Goal: Communication & Community: Answer question/provide support

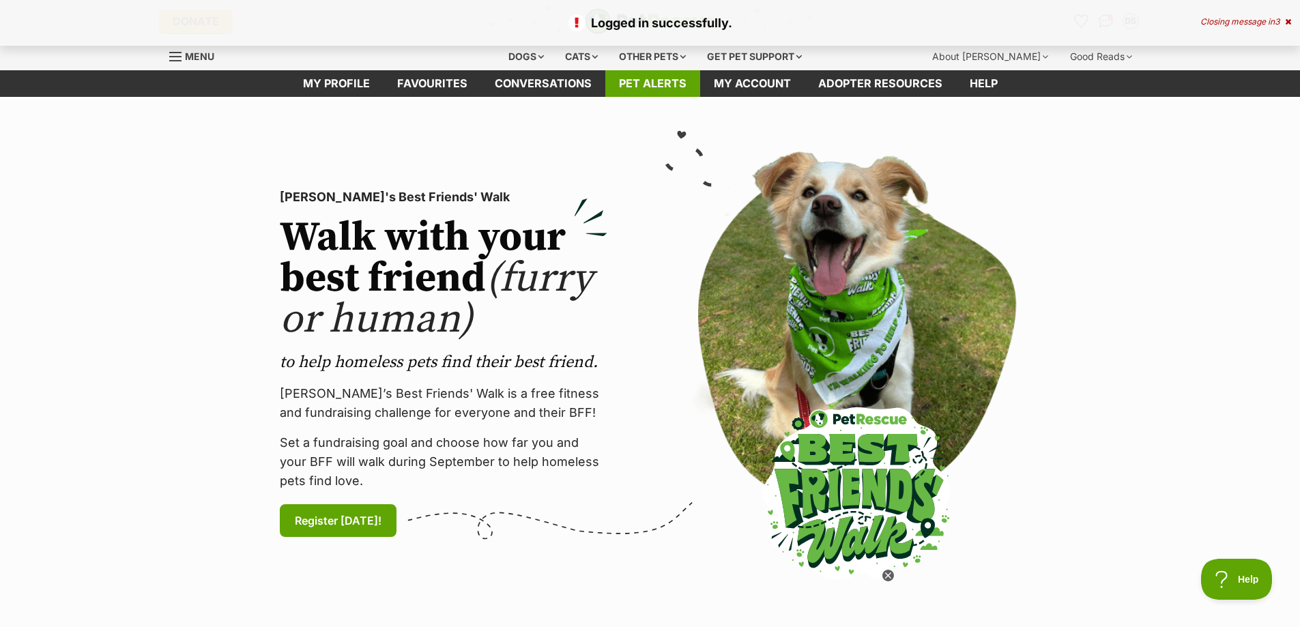
click at [638, 89] on link "Pet alerts" at bounding box center [652, 83] width 95 height 27
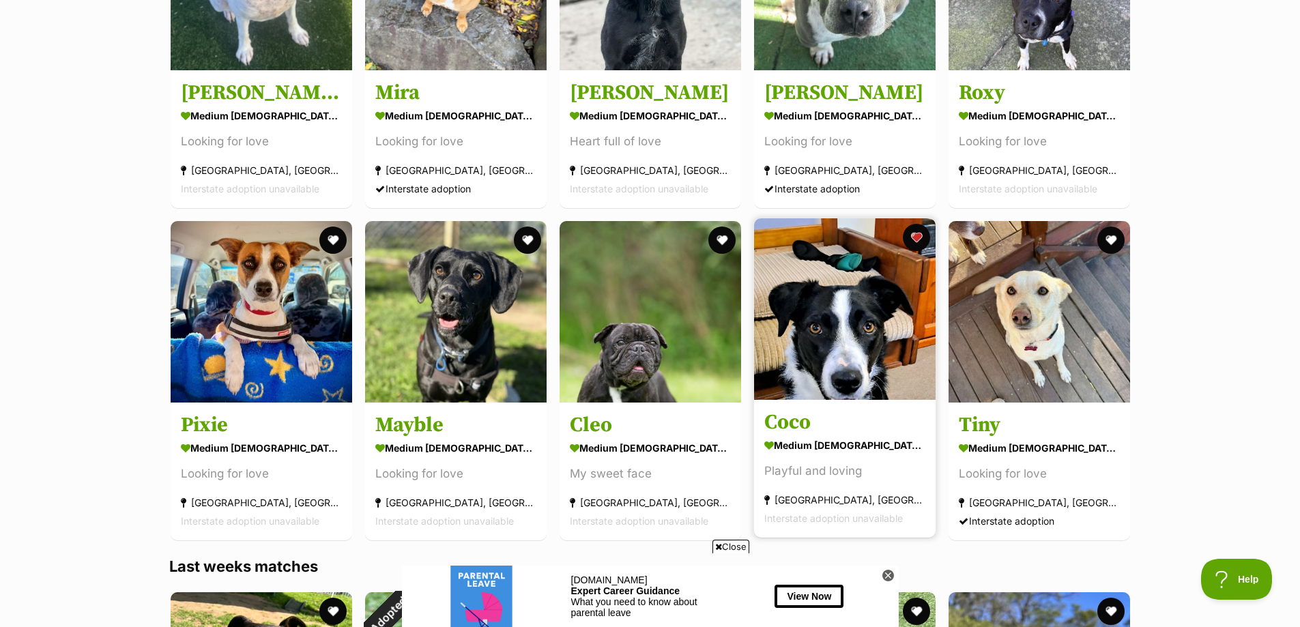
scroll to position [1092, 0]
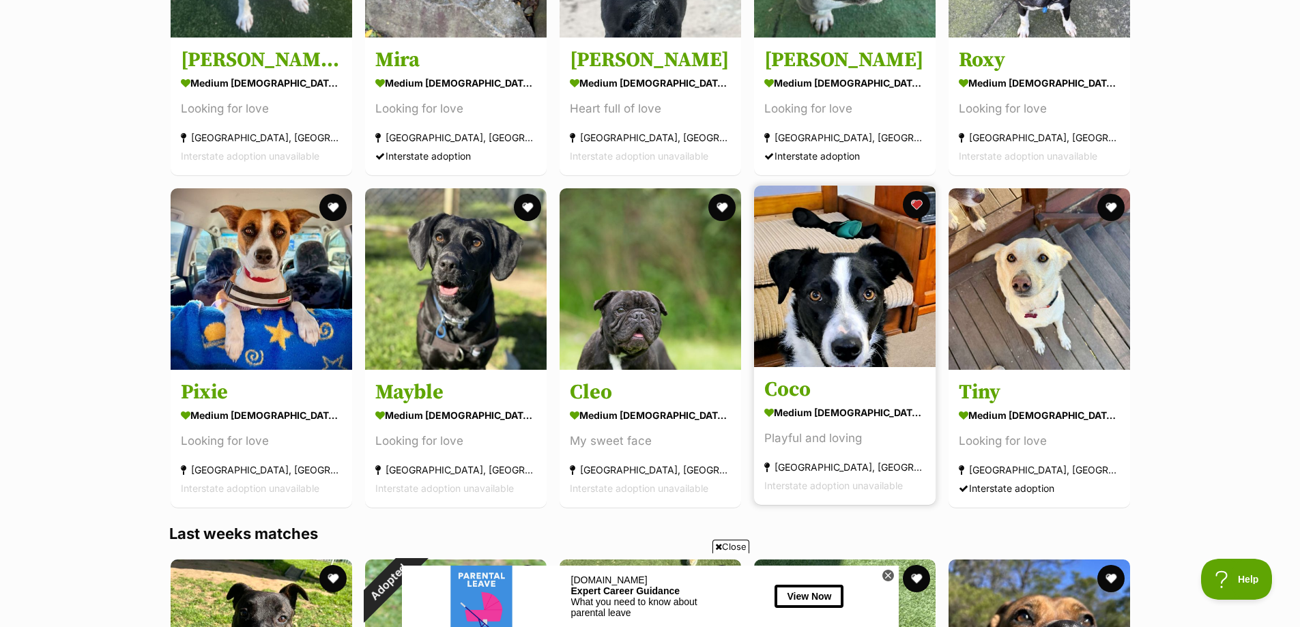
click at [851, 344] on img at bounding box center [845, 277] width 182 height 182
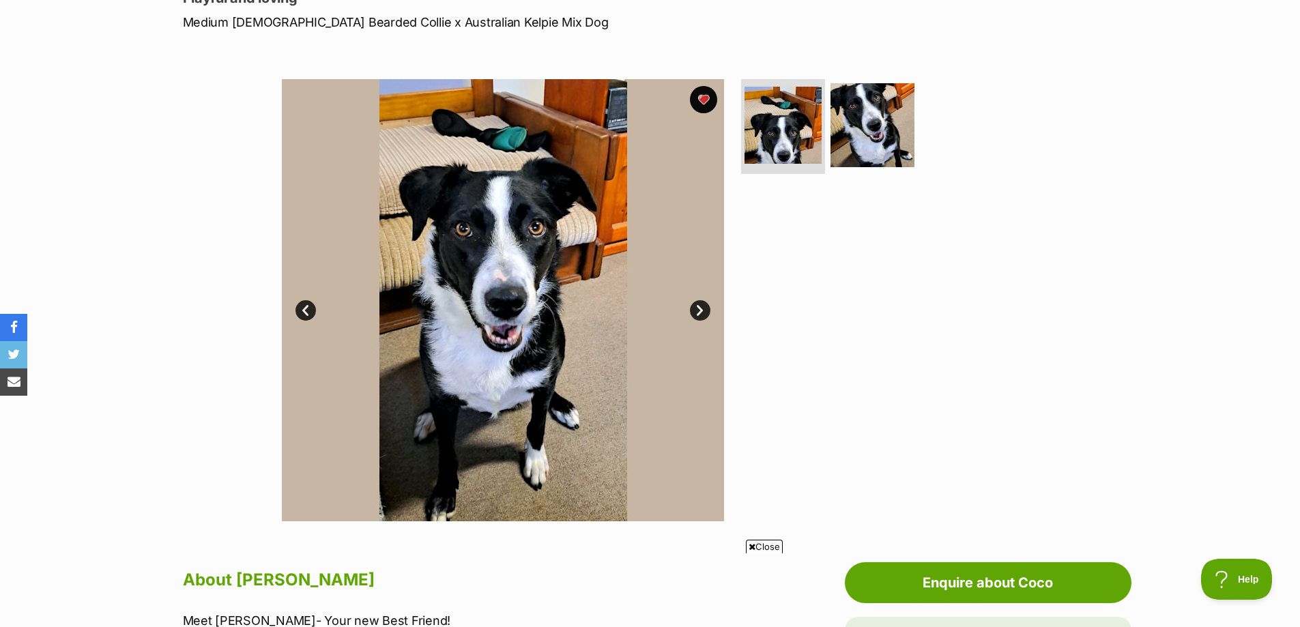
click at [705, 305] on link "Next" at bounding box center [700, 310] width 20 height 20
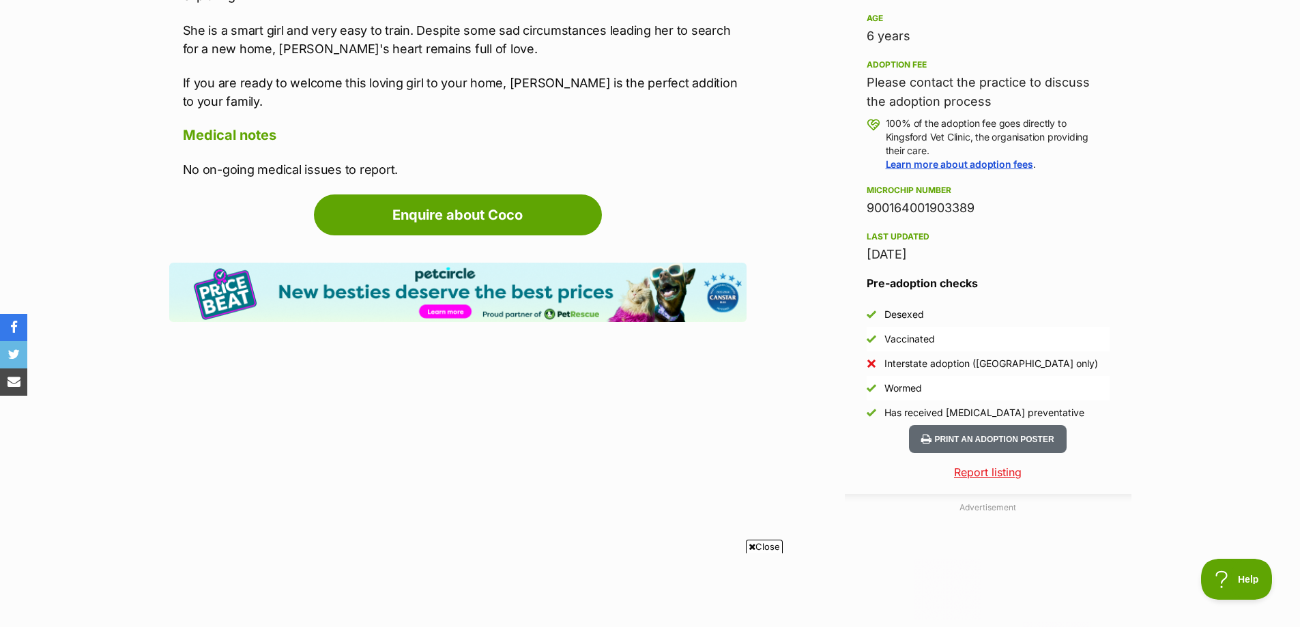
scroll to position [1024, 0]
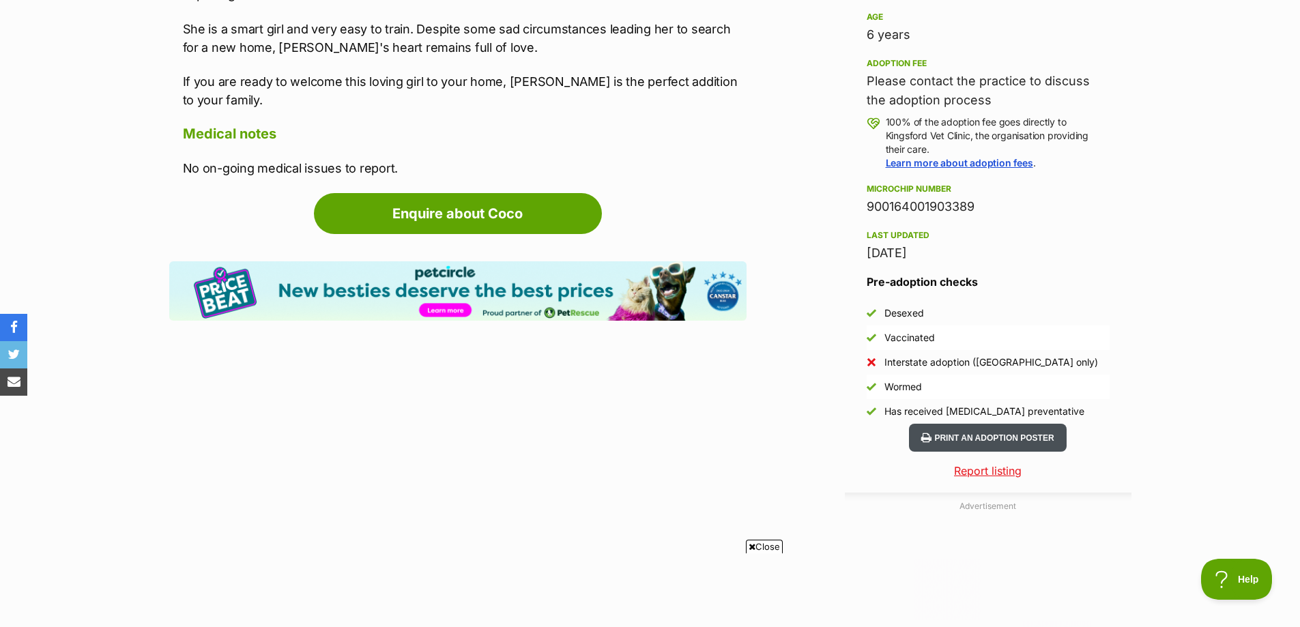
click at [1014, 433] on button "Print an adoption poster" at bounding box center [987, 438] width 157 height 28
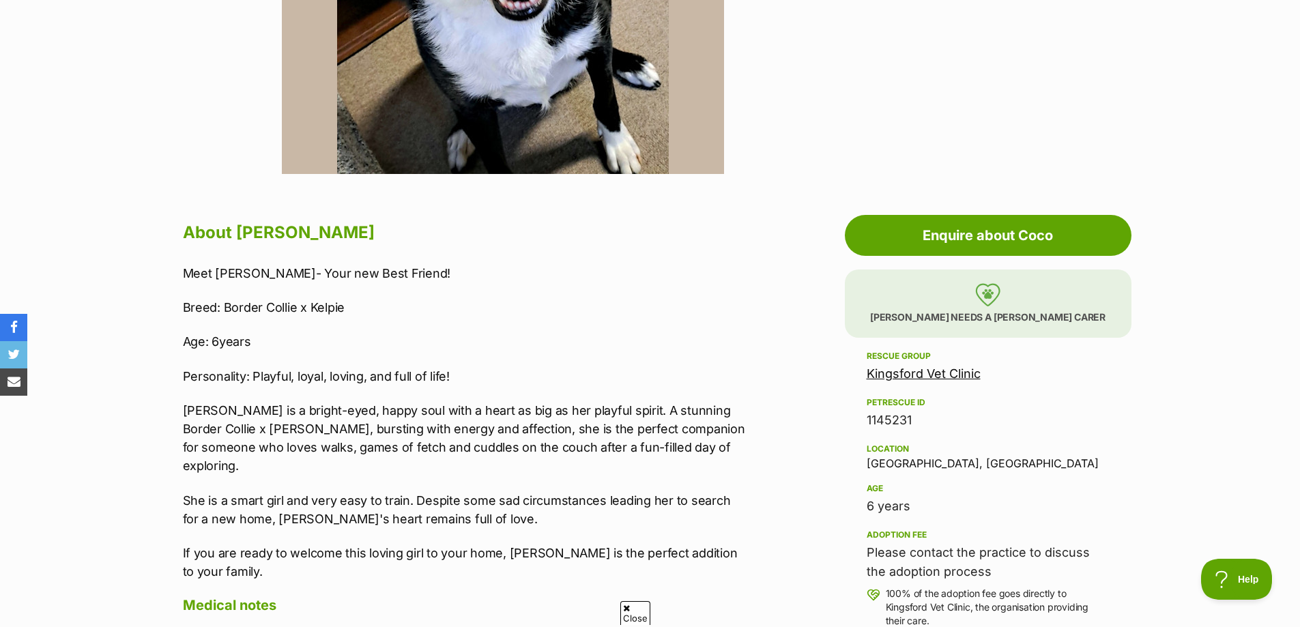
scroll to position [546, 0]
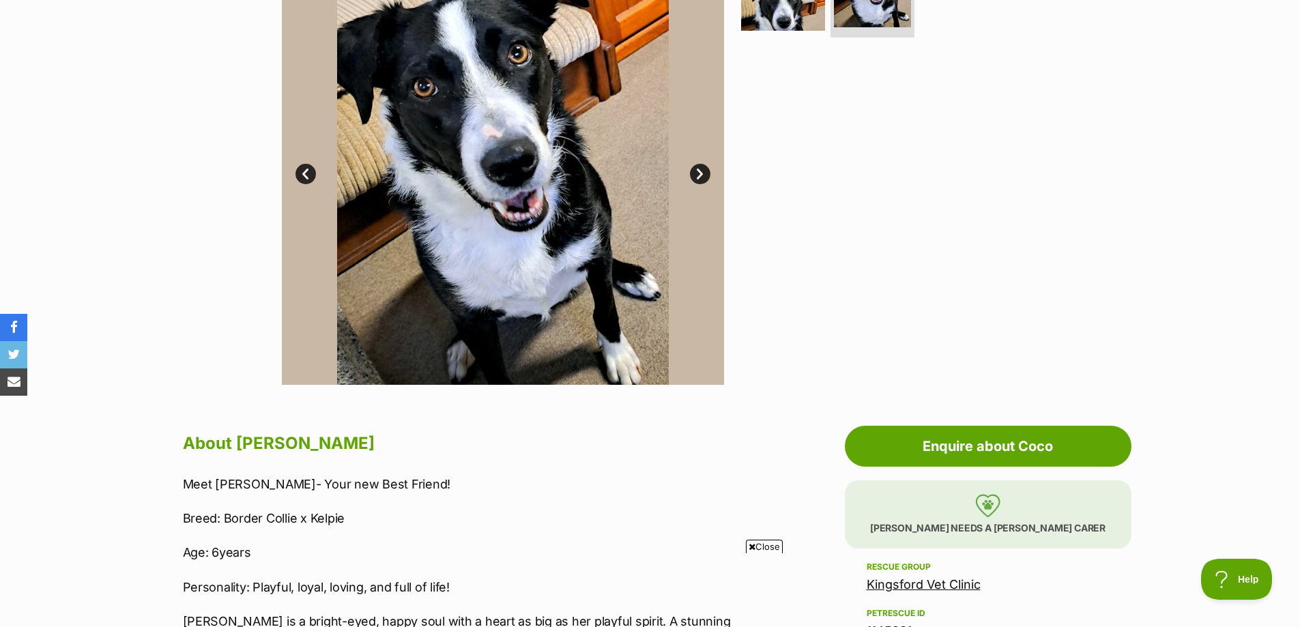
scroll to position [205, 0]
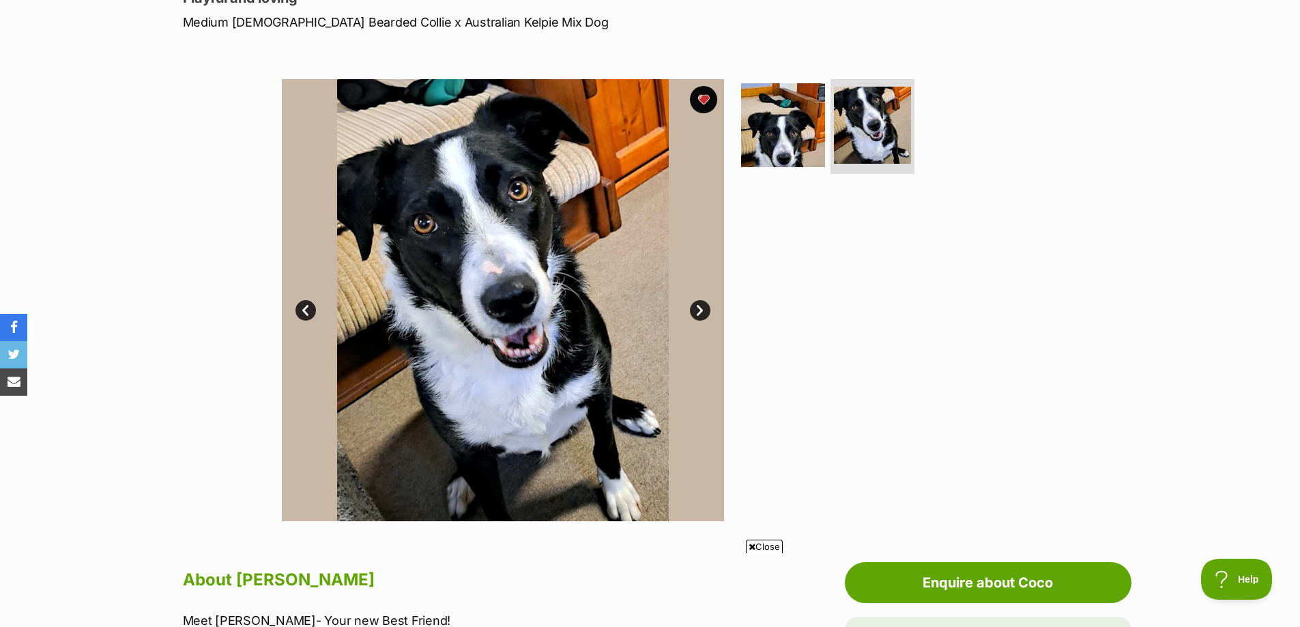
click at [700, 311] on link "Next" at bounding box center [700, 310] width 20 height 20
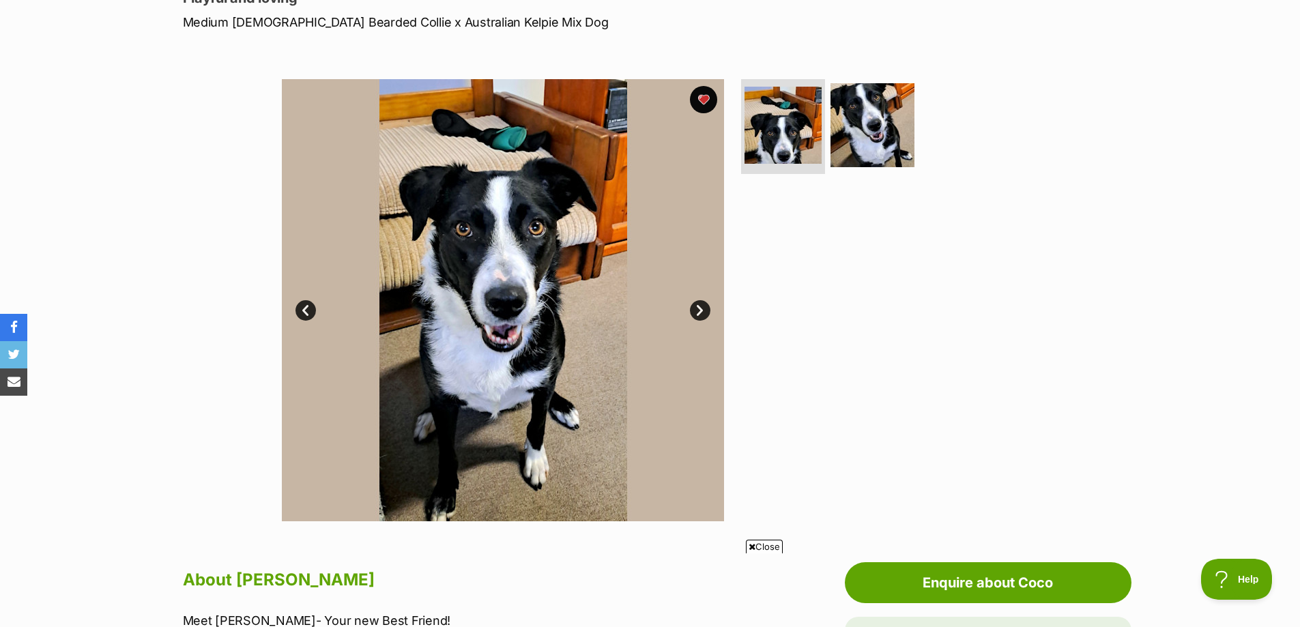
click at [700, 312] on link "Next" at bounding box center [700, 310] width 20 height 20
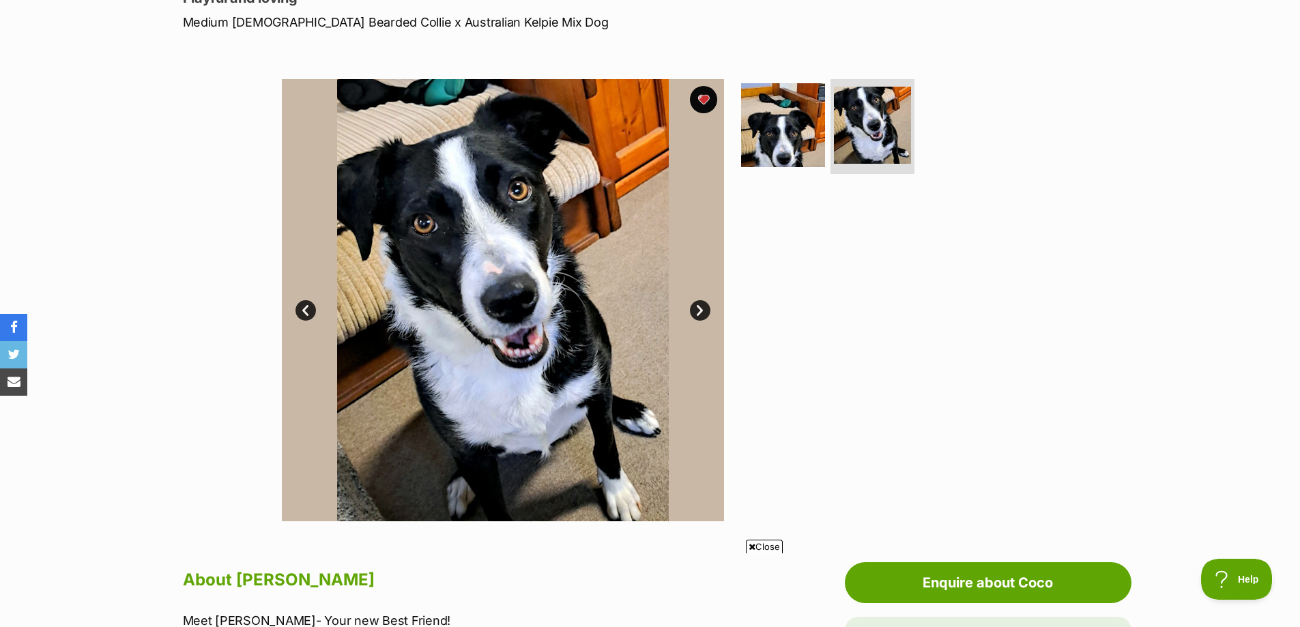
click at [304, 311] on link "Prev" at bounding box center [306, 310] width 20 height 20
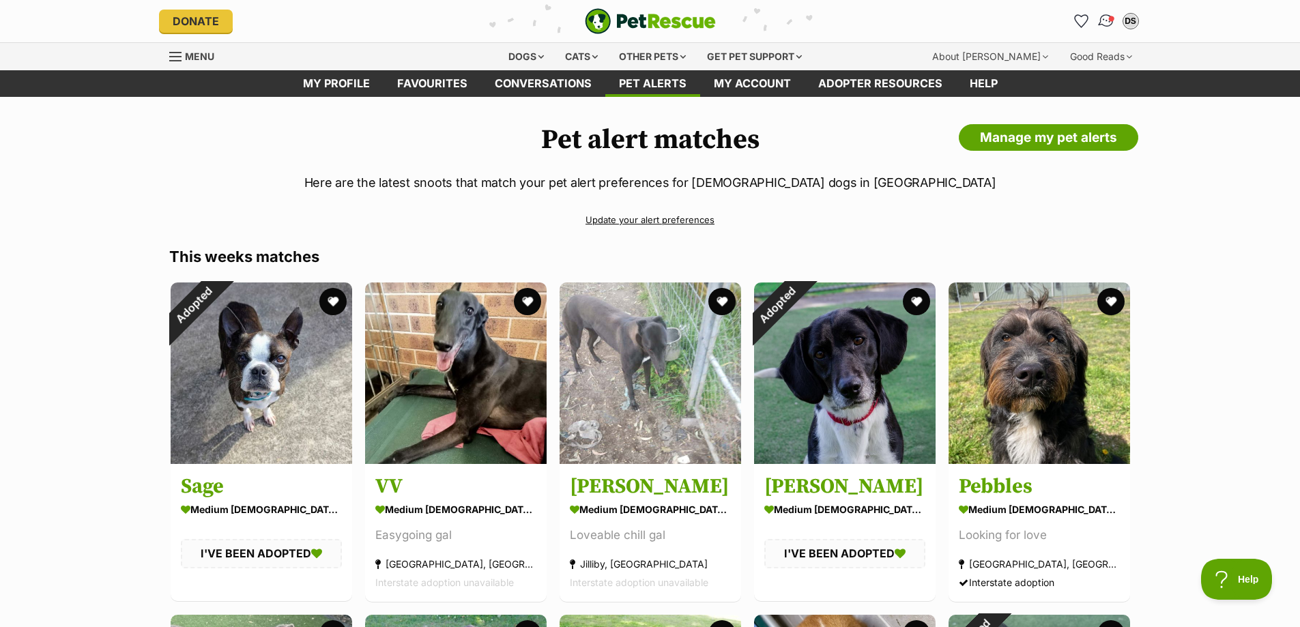
click at [1115, 18] on img "Conversations" at bounding box center [1106, 21] width 18 height 18
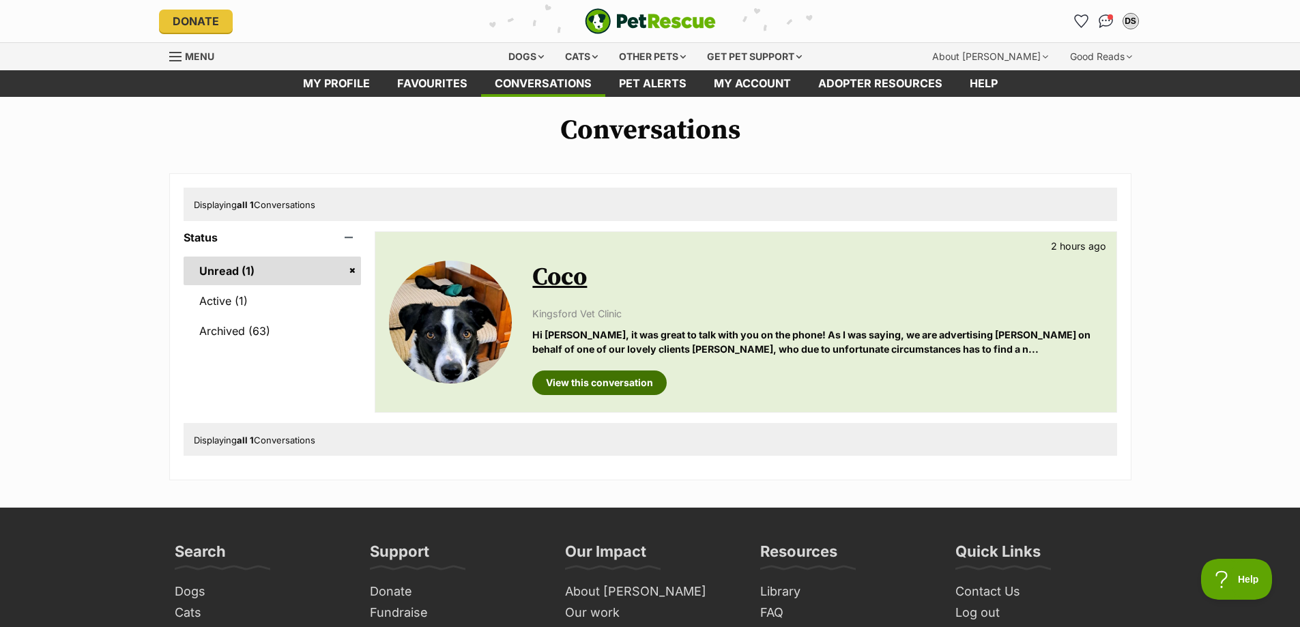
click at [615, 384] on link "View this conversation" at bounding box center [599, 383] width 134 height 25
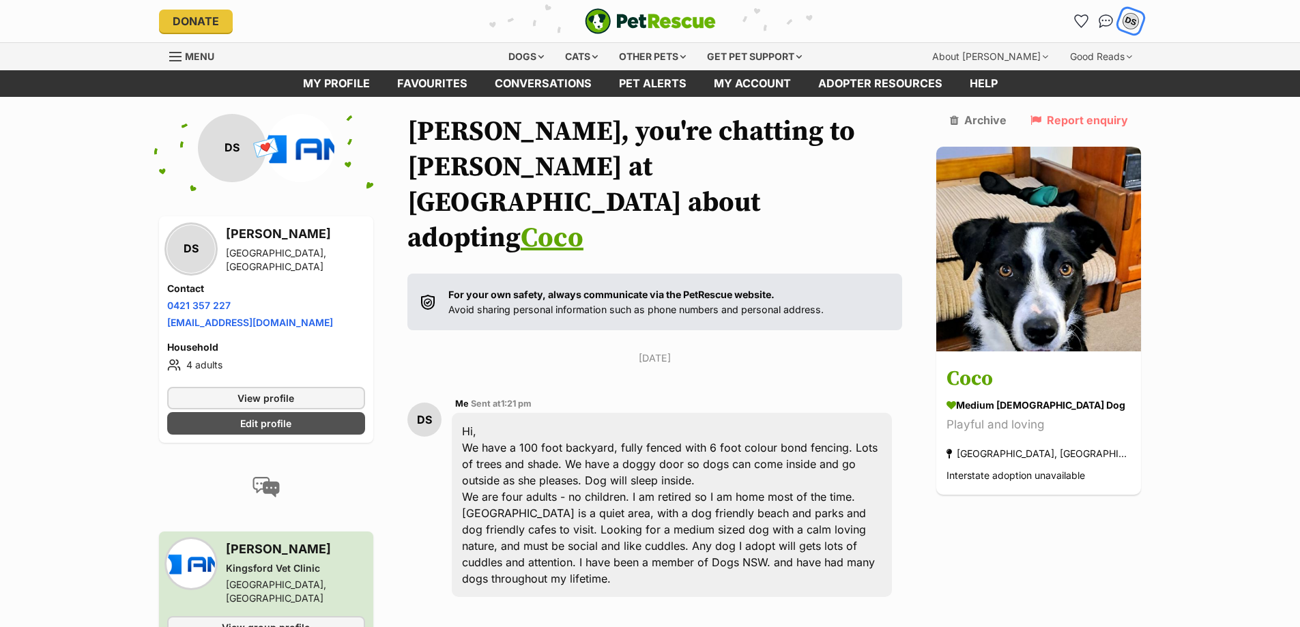
click at [1133, 18] on div "DS" at bounding box center [1131, 21] width 18 height 18
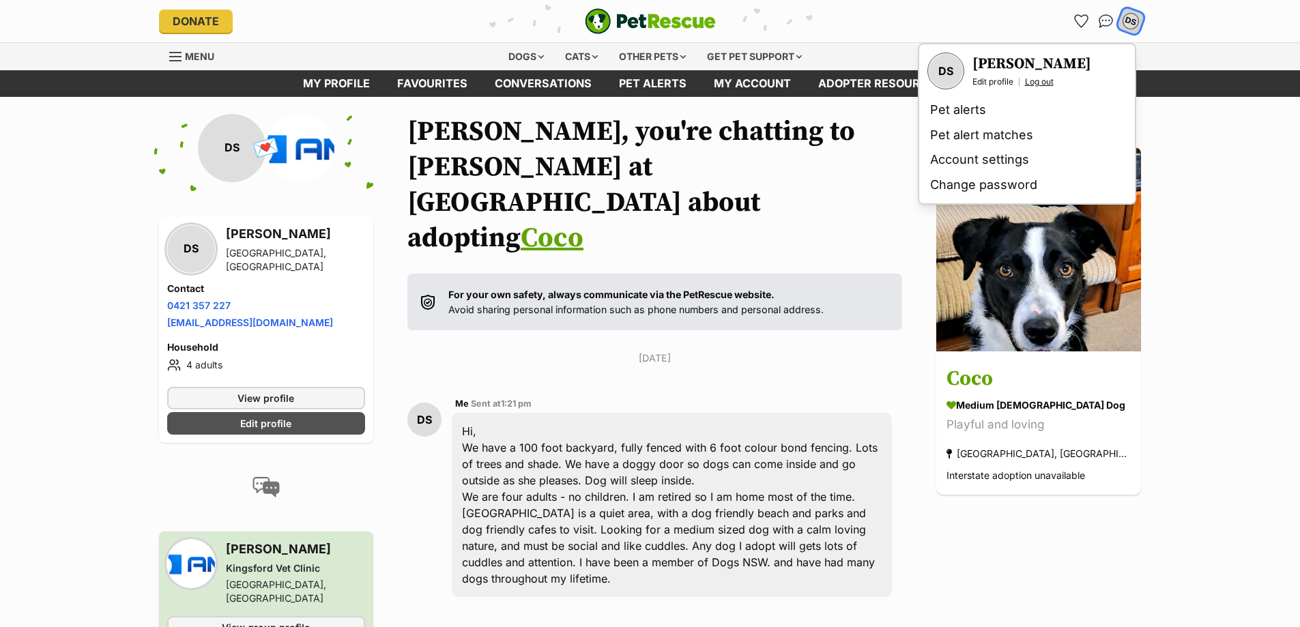
click at [1049, 85] on link "Log out" at bounding box center [1039, 81] width 29 height 11
click at [1049, 85] on ul "My profile Favourites Conversations Pet alerts My account Adopter resources Help" at bounding box center [651, 83] width 826 height 27
